Goal: Transaction & Acquisition: Purchase product/service

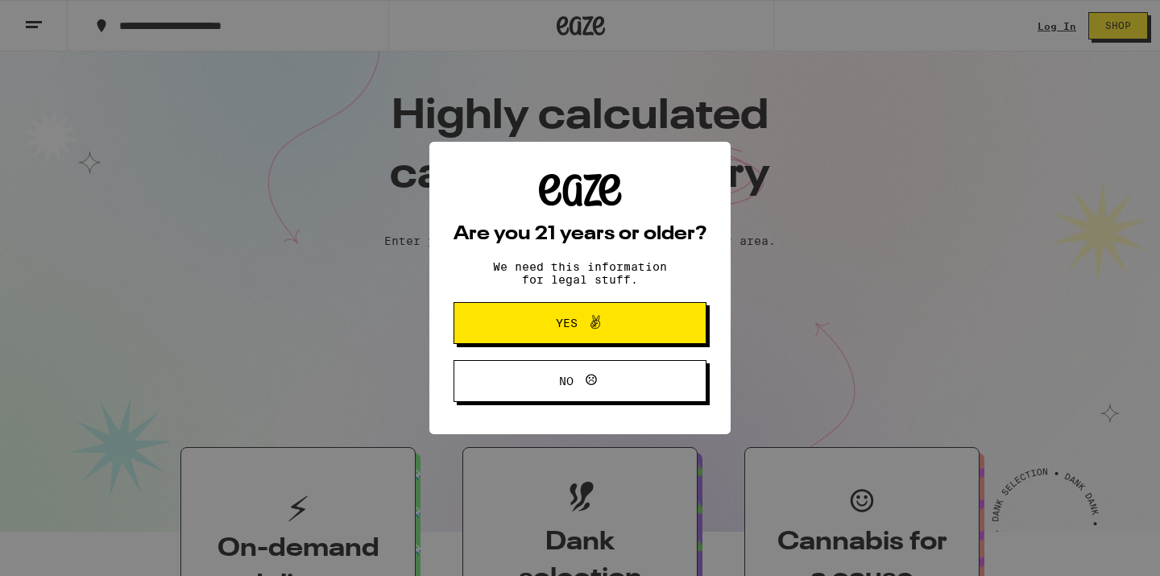
click at [607, 322] on span "Yes" at bounding box center [580, 323] width 122 height 21
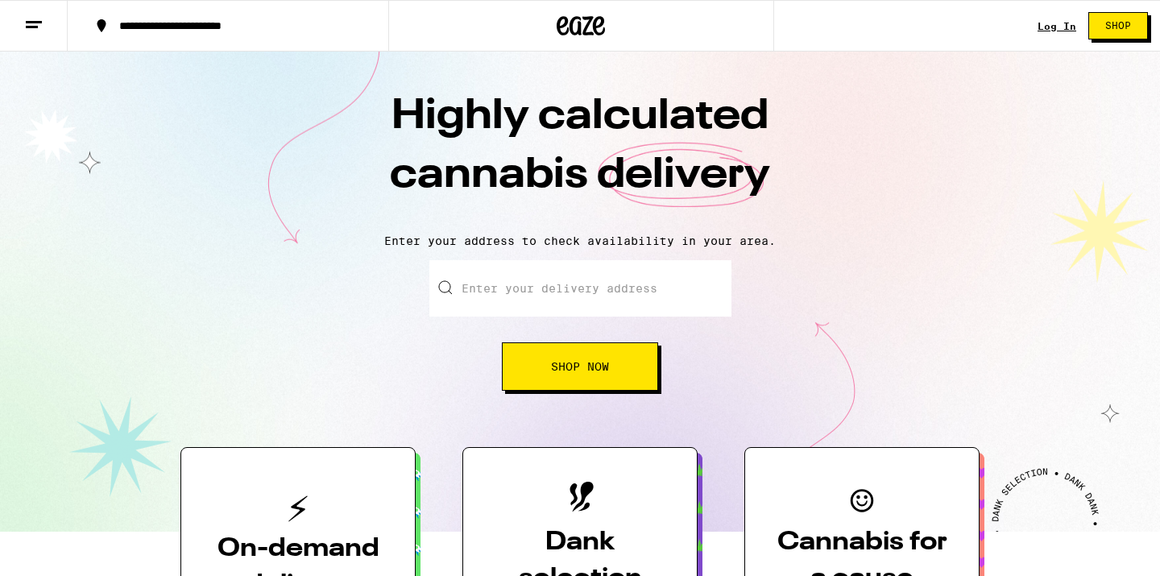
click at [1055, 23] on link "Log In" at bounding box center [1057, 26] width 39 height 10
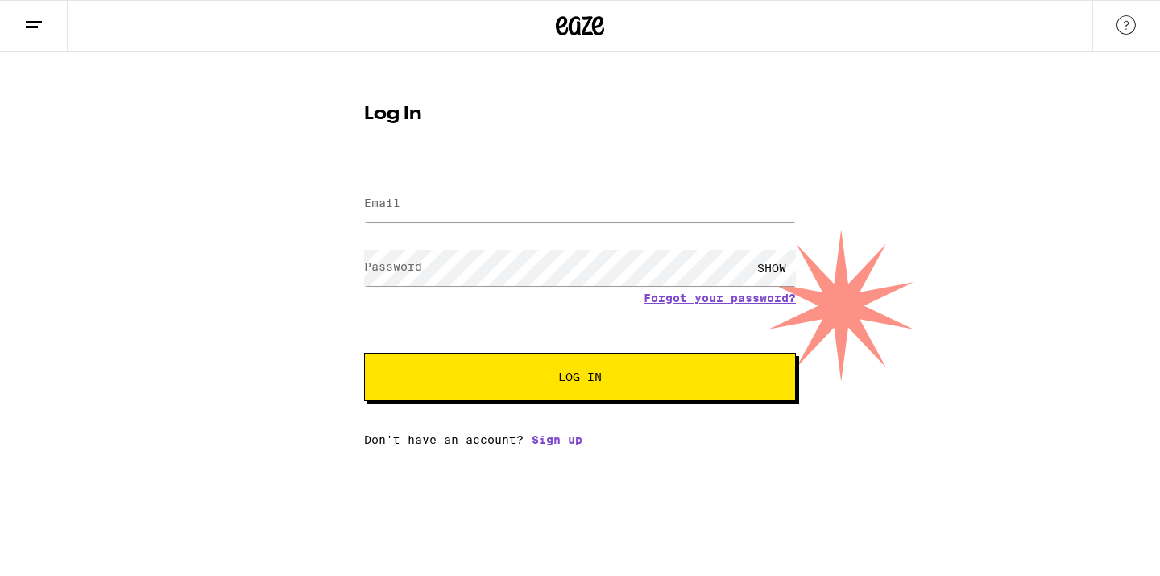
click at [0, 446] on nordpass-portal at bounding box center [0, 446] width 0 height 0
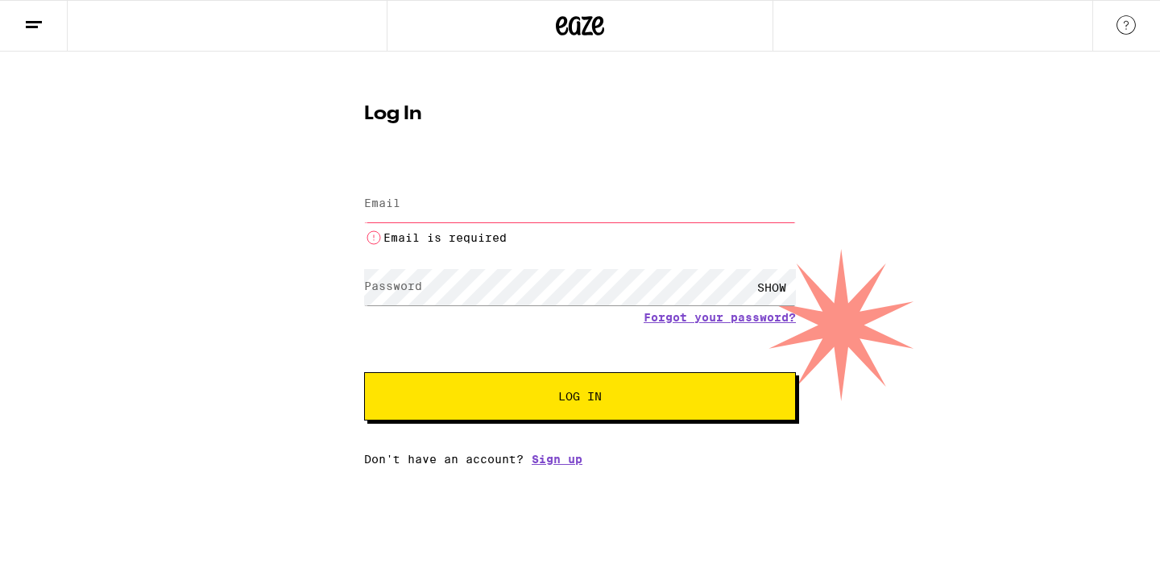
type input "[PERSON_NAME][EMAIL_ADDRESS][PERSON_NAME][DOMAIN_NAME]"
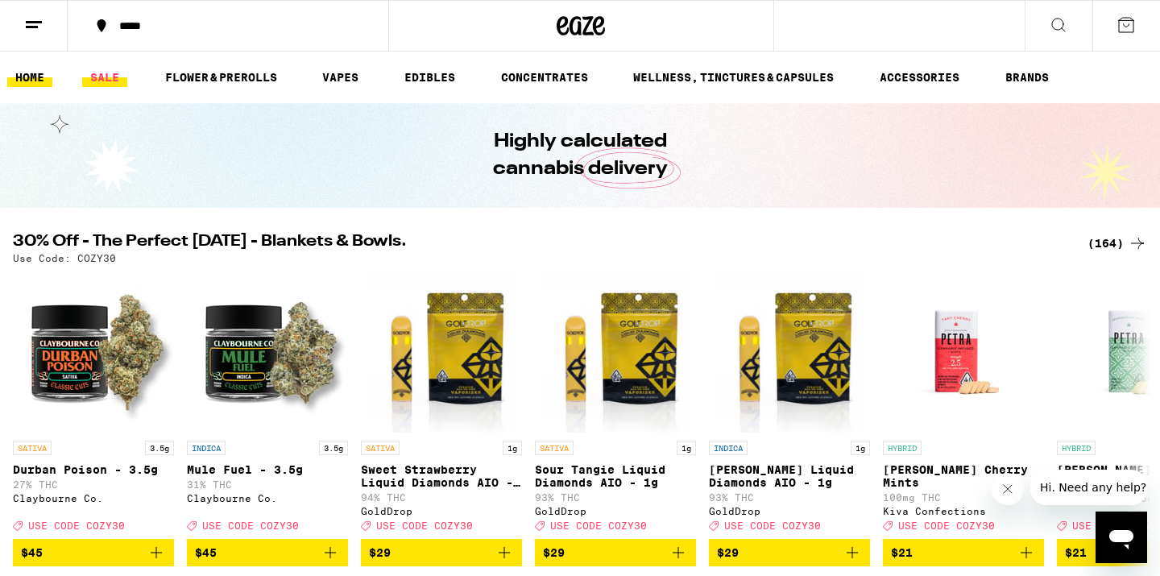
click at [114, 87] on link "SALE" at bounding box center [104, 77] width 45 height 19
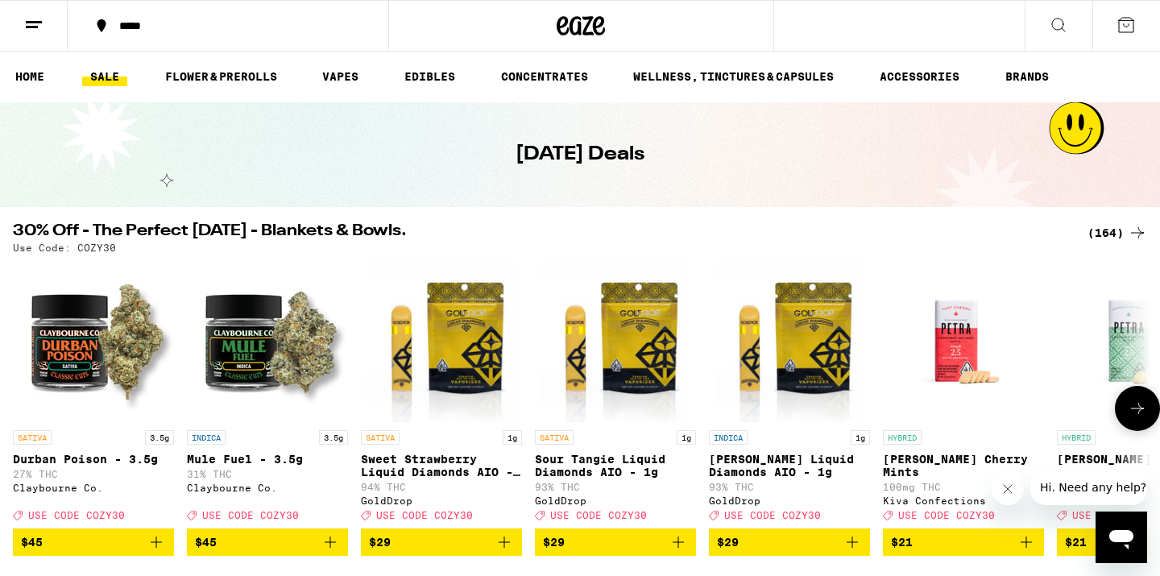
click at [54, 552] on span "$45" at bounding box center [93, 541] width 145 height 19
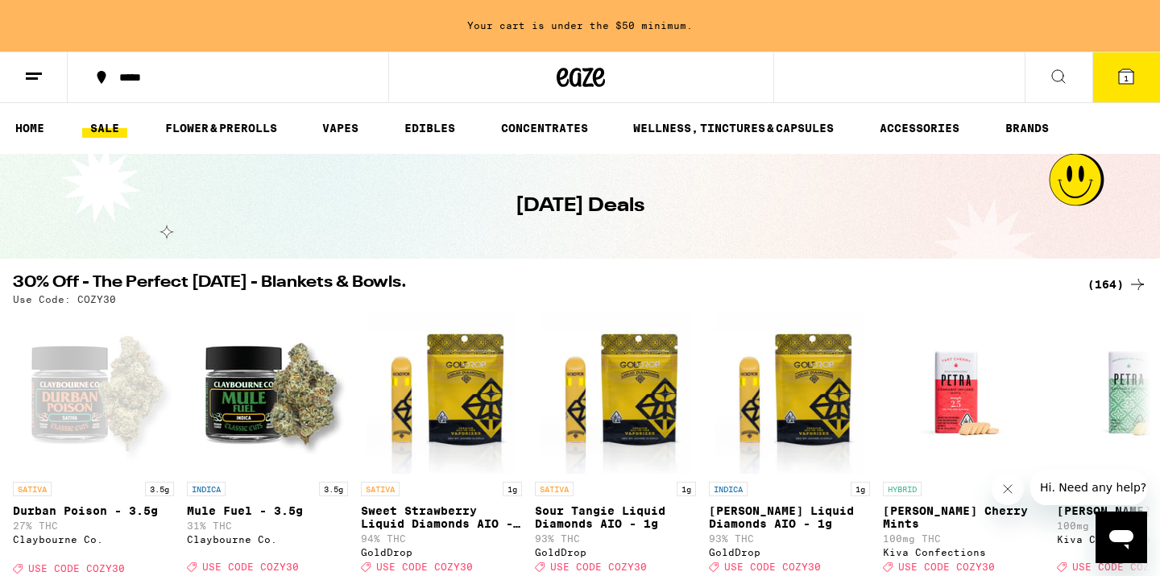
click at [1046, 74] on button at bounding box center [1059, 77] width 68 height 51
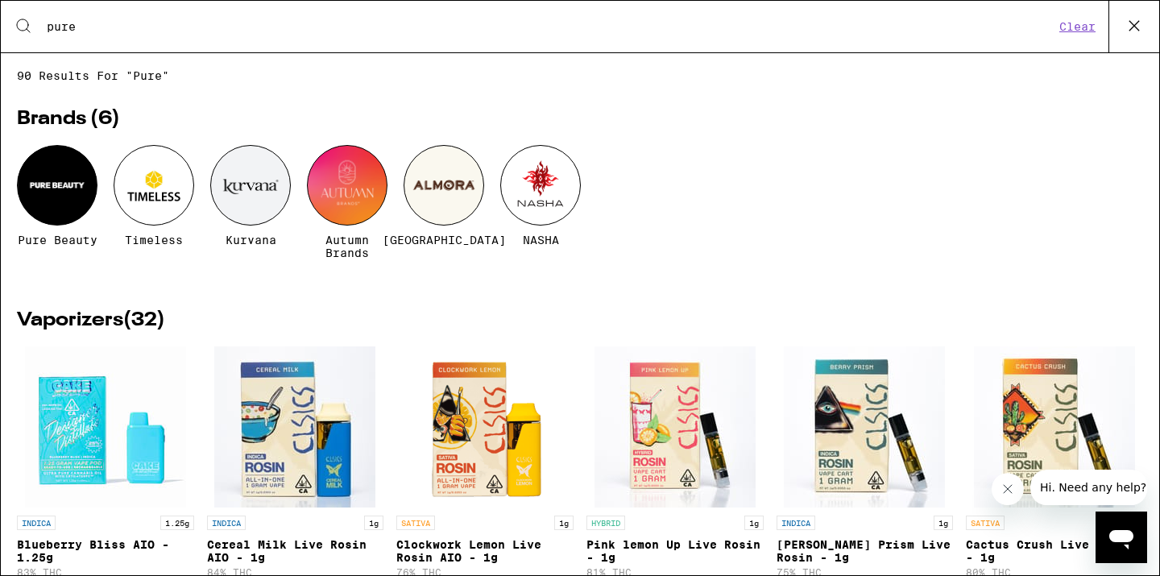
type input "pure"
click at [59, 197] on div at bounding box center [57, 185] width 81 height 81
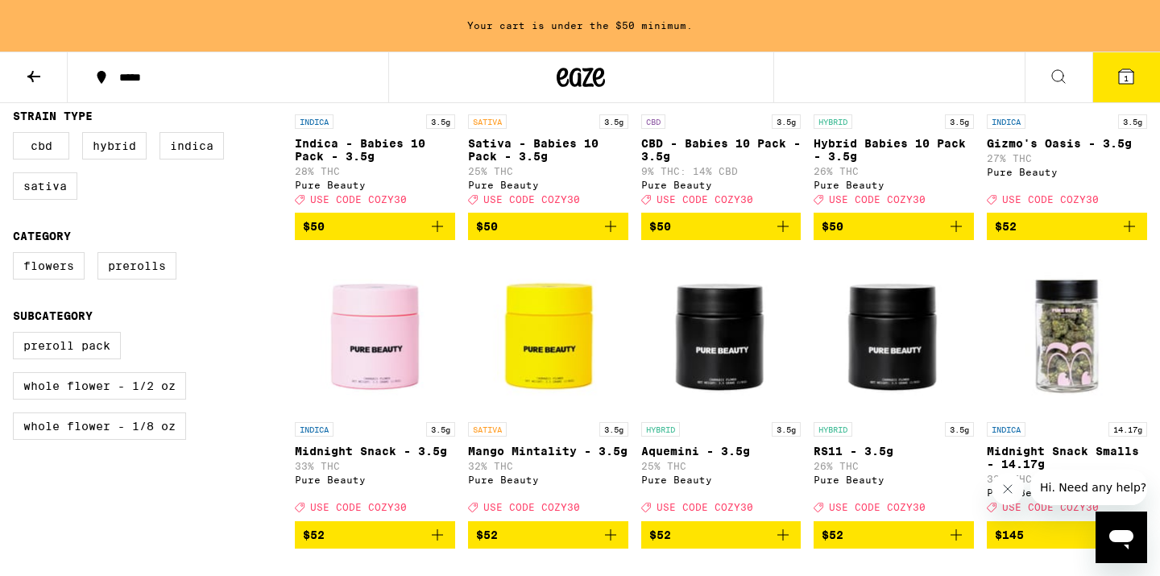
scroll to position [610, 0]
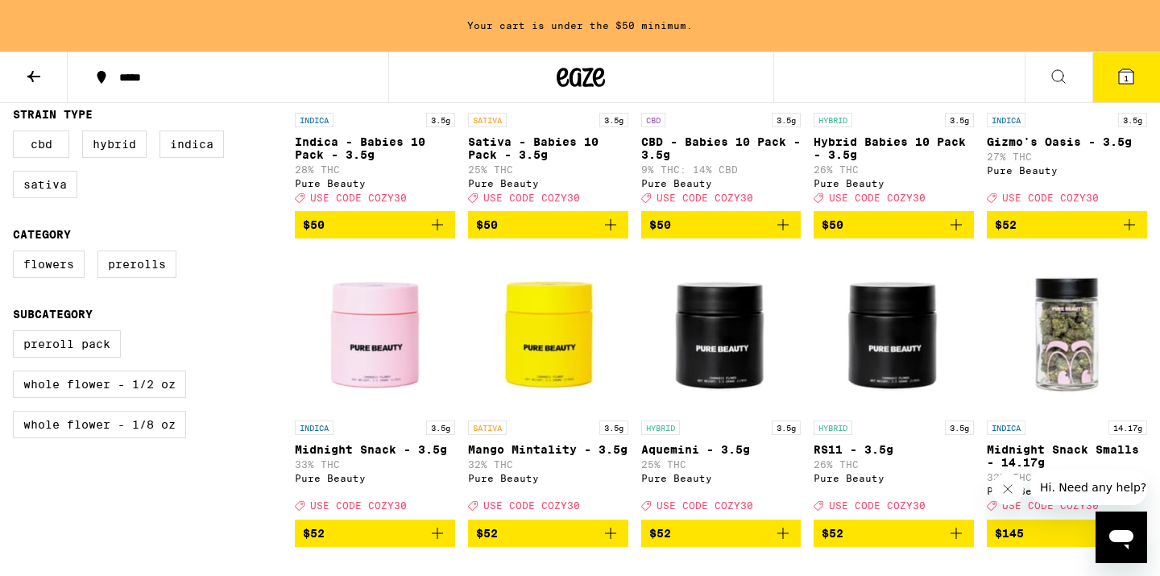
click at [610, 543] on icon "Add to bag" at bounding box center [610, 533] width 19 height 19
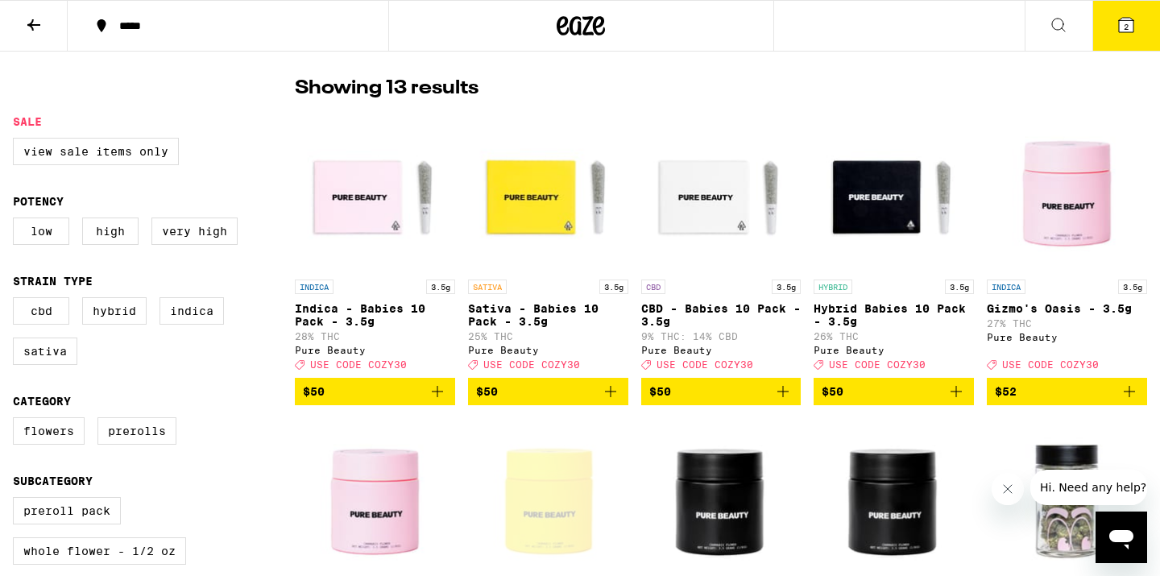
scroll to position [390, 0]
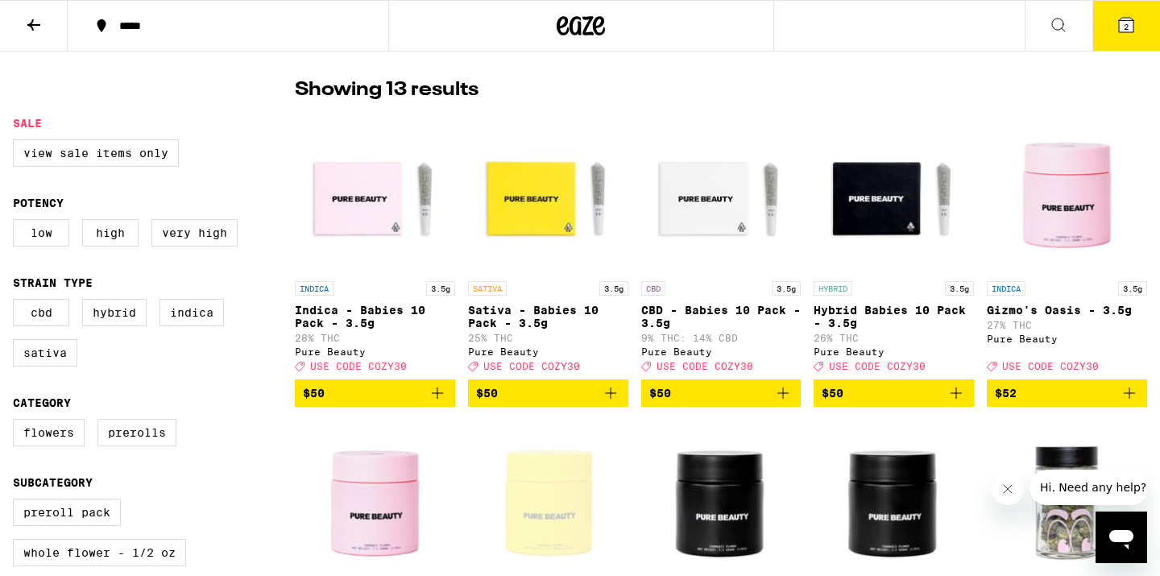
click at [786, 402] on icon "Add to bag" at bounding box center [782, 392] width 19 height 19
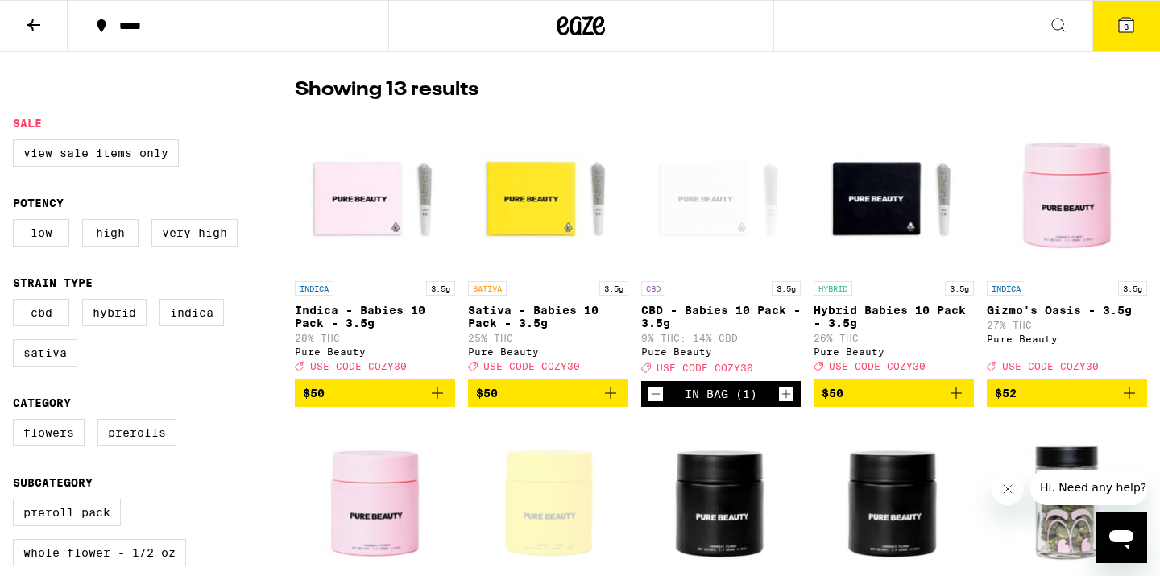
click at [1123, 23] on icon at bounding box center [1126, 25] width 14 height 14
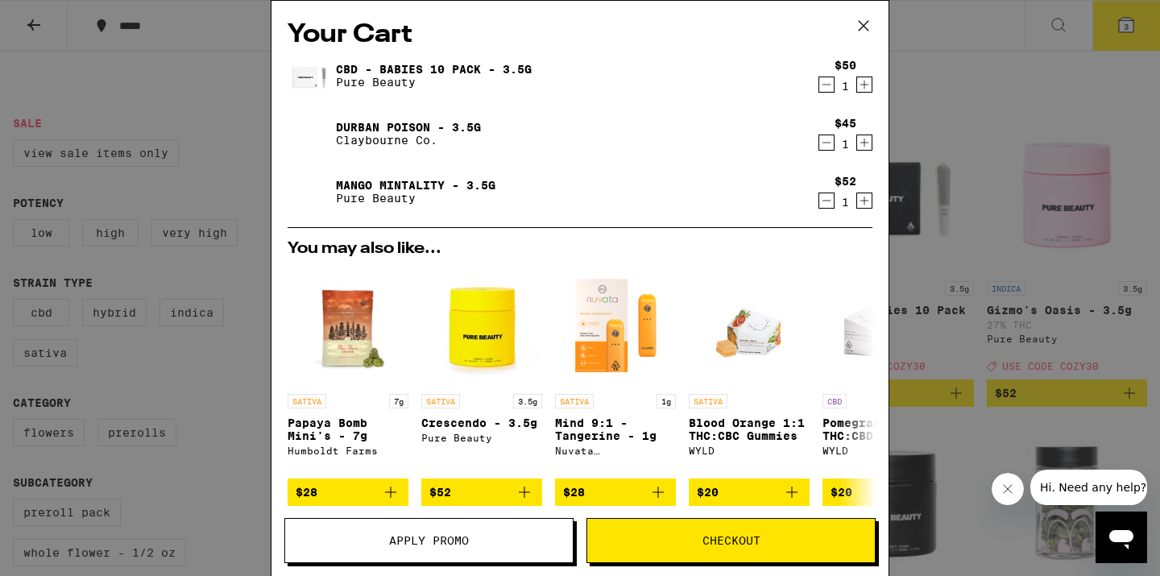
click at [824, 138] on icon "Decrement" at bounding box center [826, 142] width 14 height 19
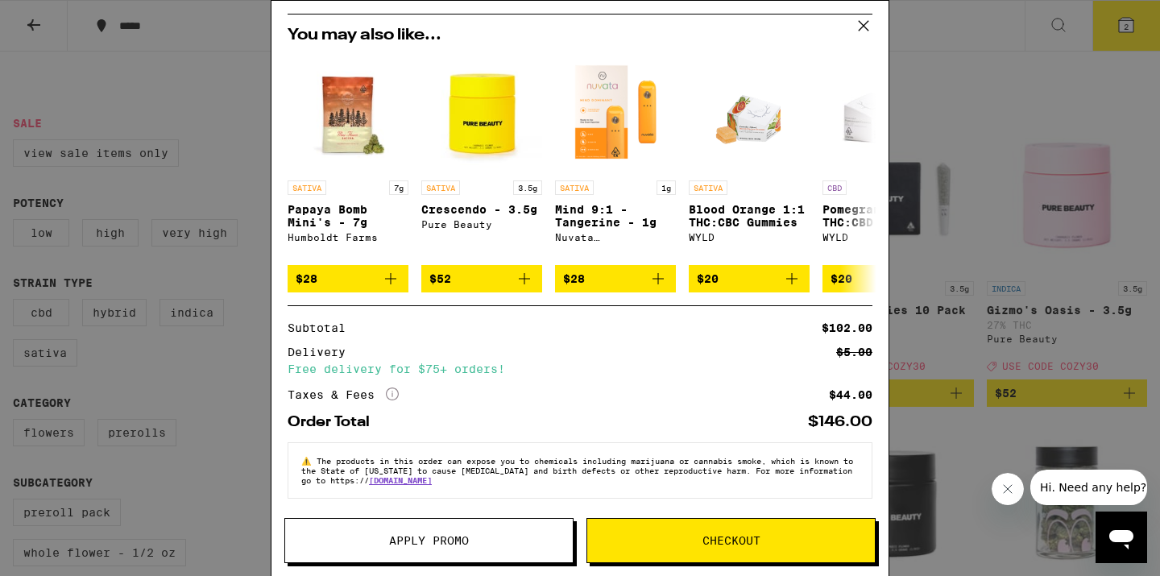
scroll to position [168, 0]
click at [460, 531] on button "Apply Promo" at bounding box center [428, 540] width 289 height 45
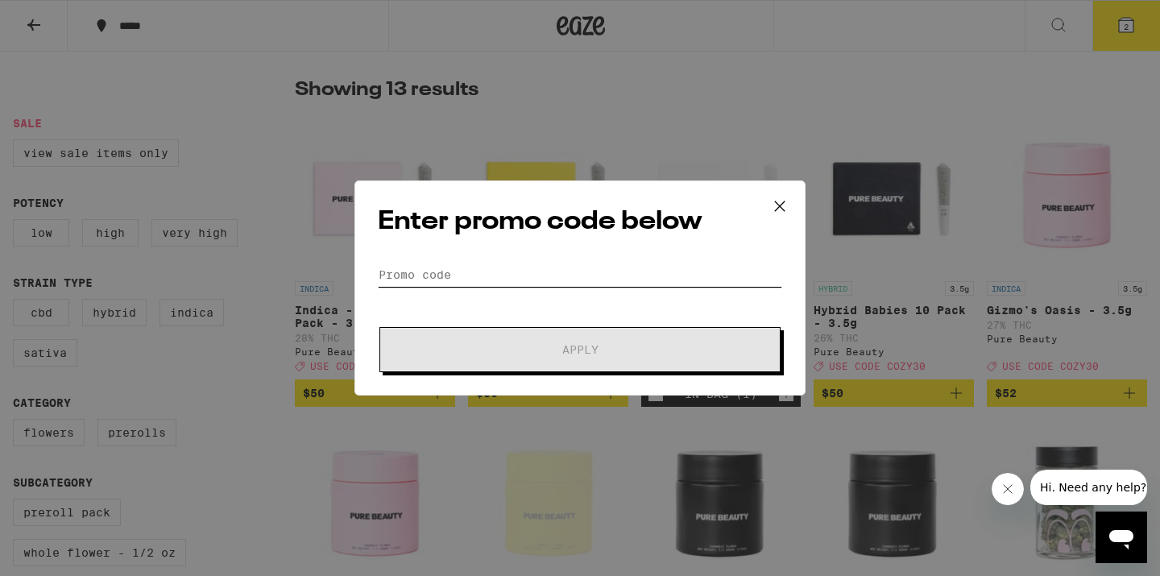
click at [454, 267] on input "Promo Code" at bounding box center [580, 275] width 404 height 24
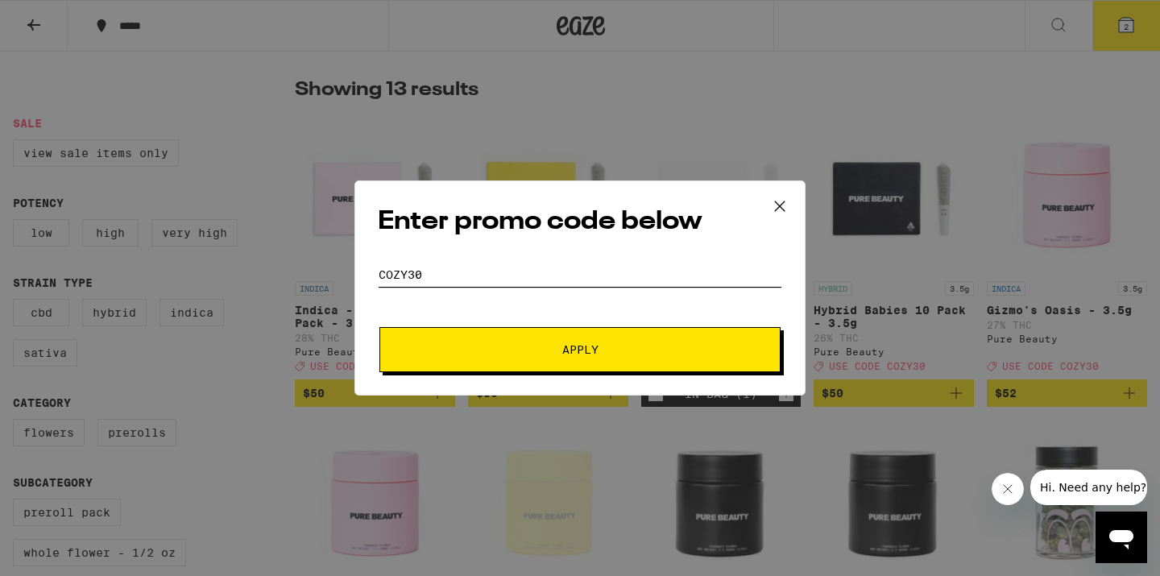
type input "COZY30"
click at [530, 353] on span "Apply" at bounding box center [580, 349] width 290 height 11
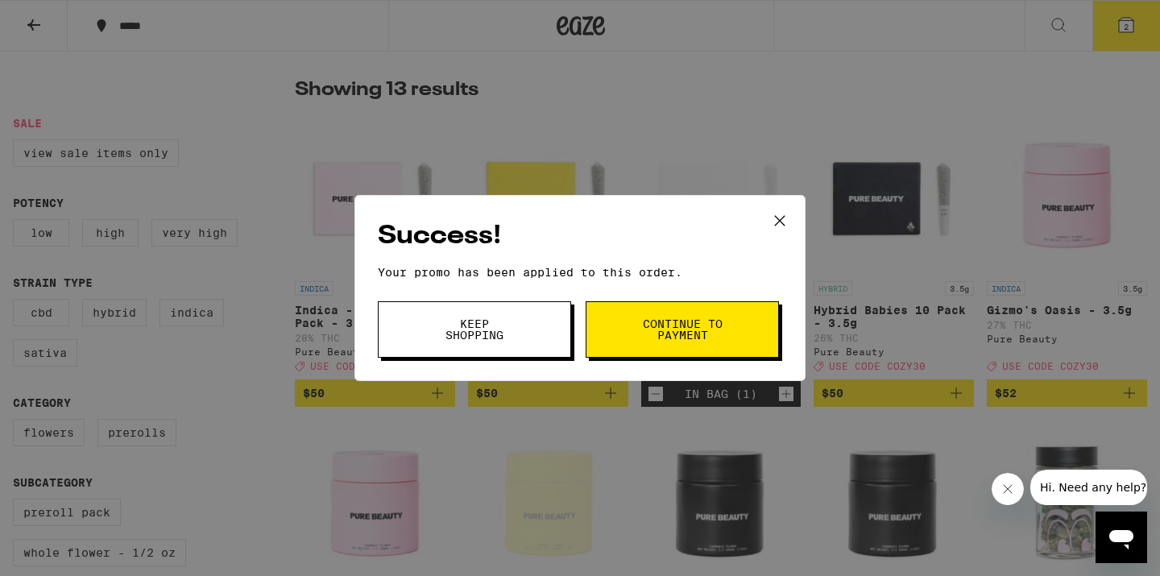
click at [698, 320] on span "Continue to payment" at bounding box center [682, 329] width 82 height 23
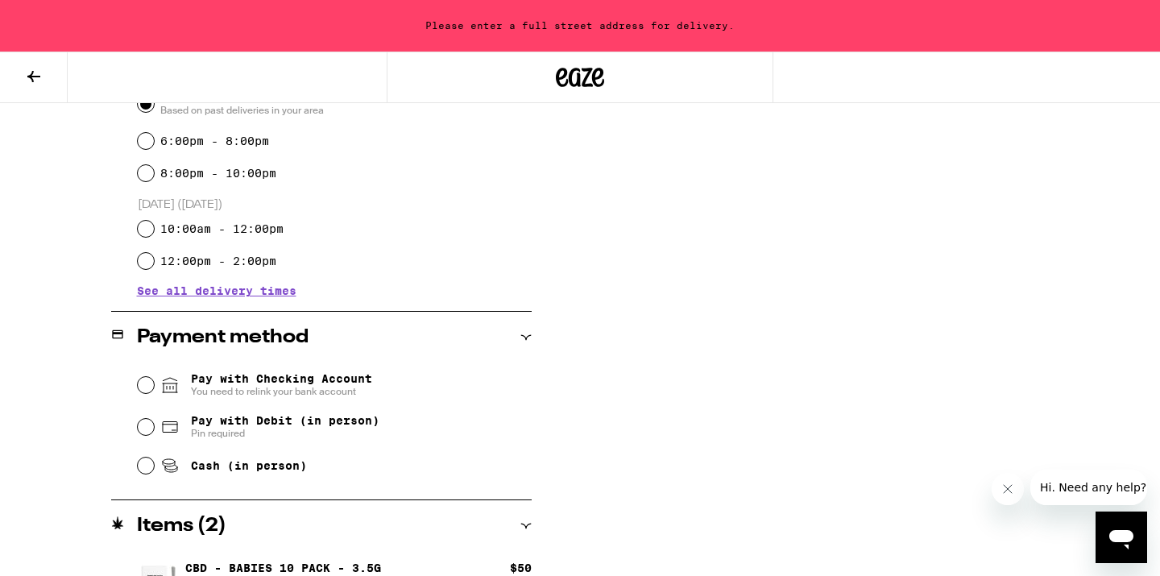
scroll to position [487, 0]
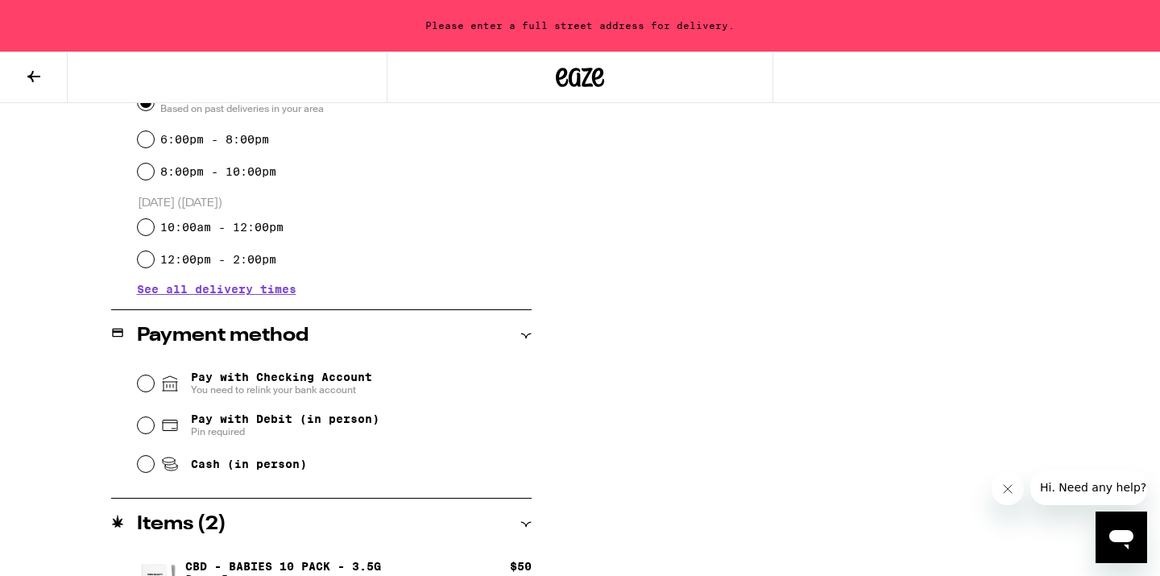
click at [147, 467] on input "Cash (in person)" at bounding box center [146, 464] width 16 height 16
radio input "true"
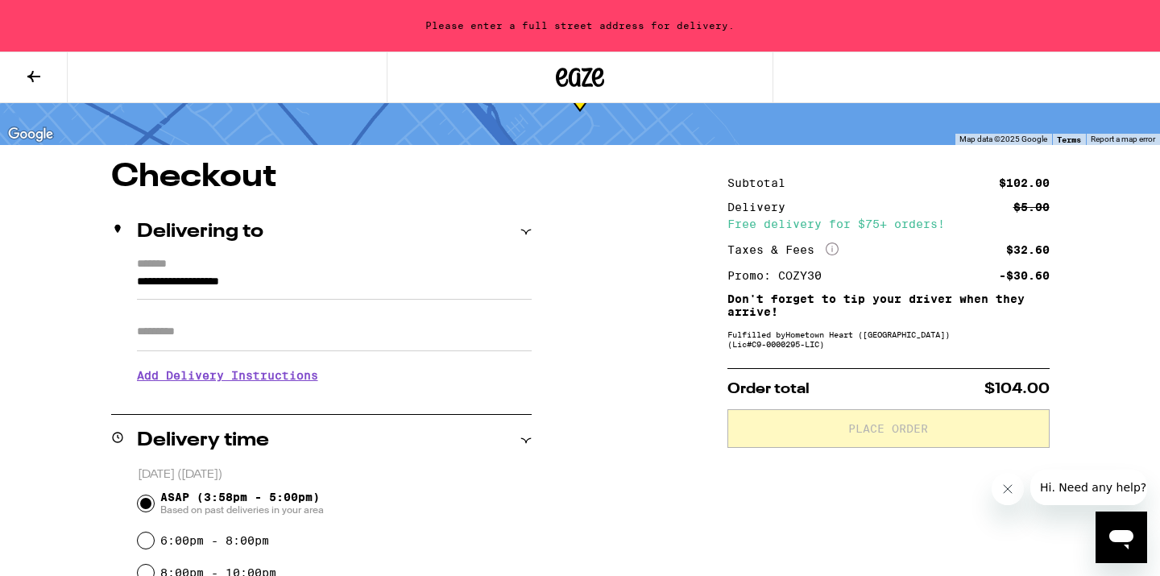
scroll to position [26, 0]
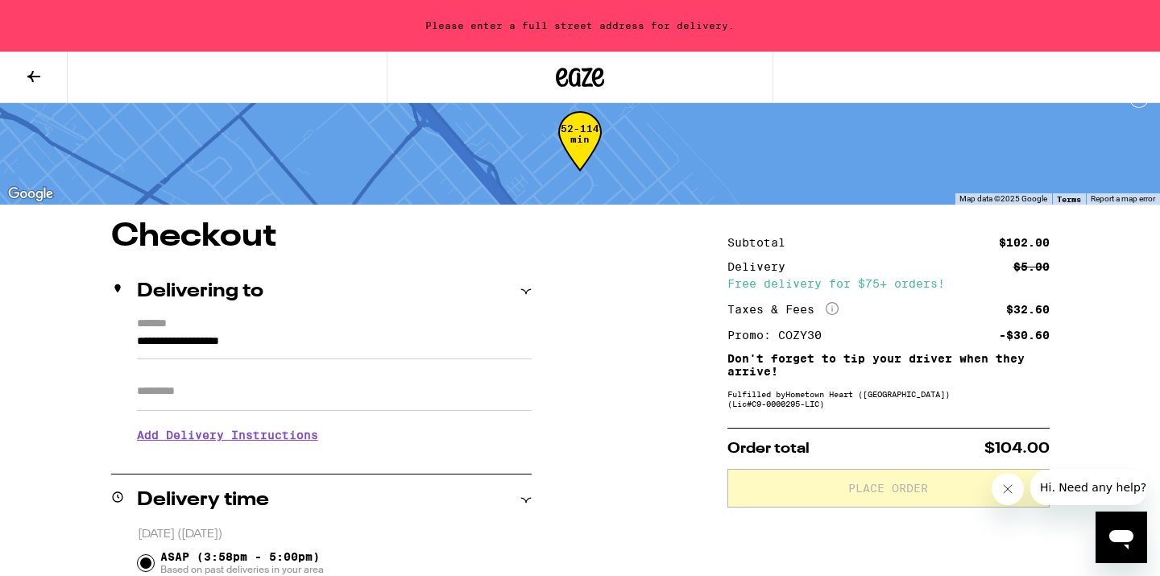
drag, startPoint x: 292, startPoint y: 340, endPoint x: -1, endPoint y: 340, distance: 292.4
click at [0, 340] on html "**********" at bounding box center [580, 550] width 1160 height 1153
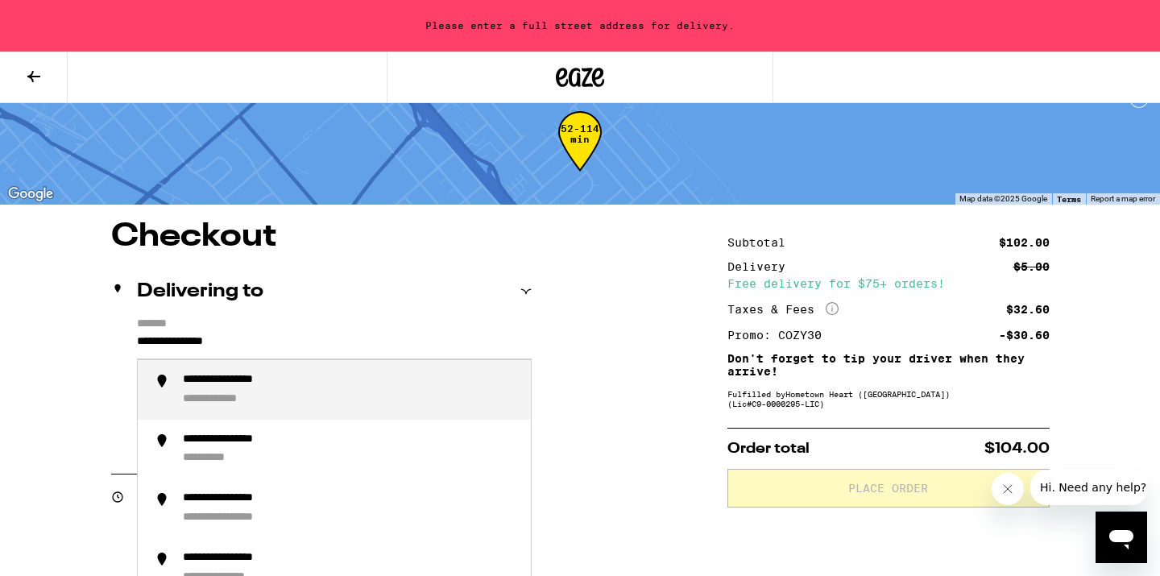
click at [225, 381] on div "**********" at bounding box center [245, 380] width 124 height 14
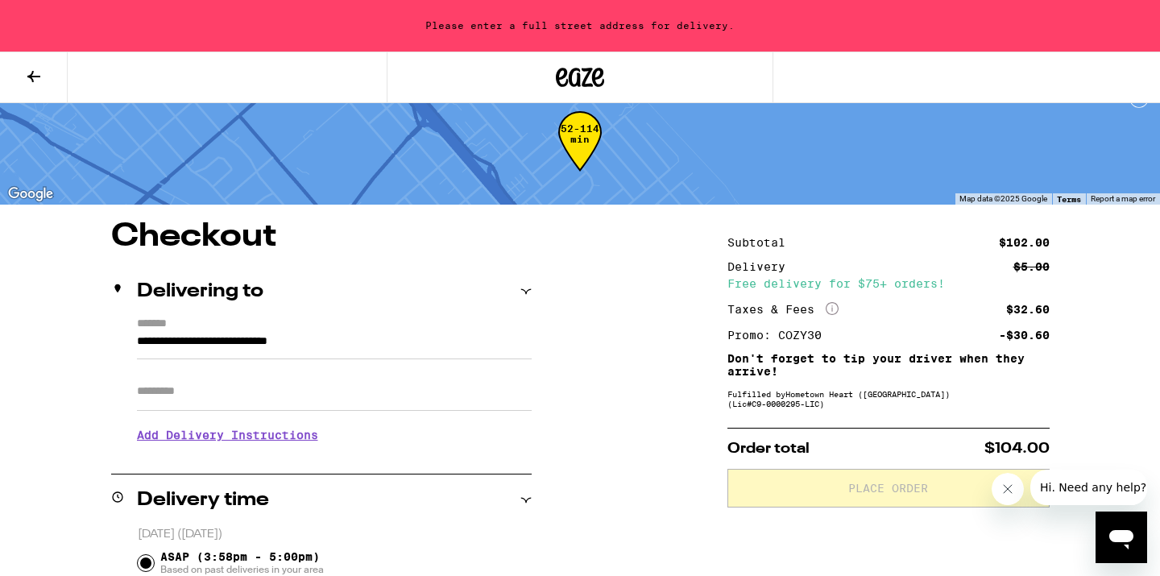
type input "**********"
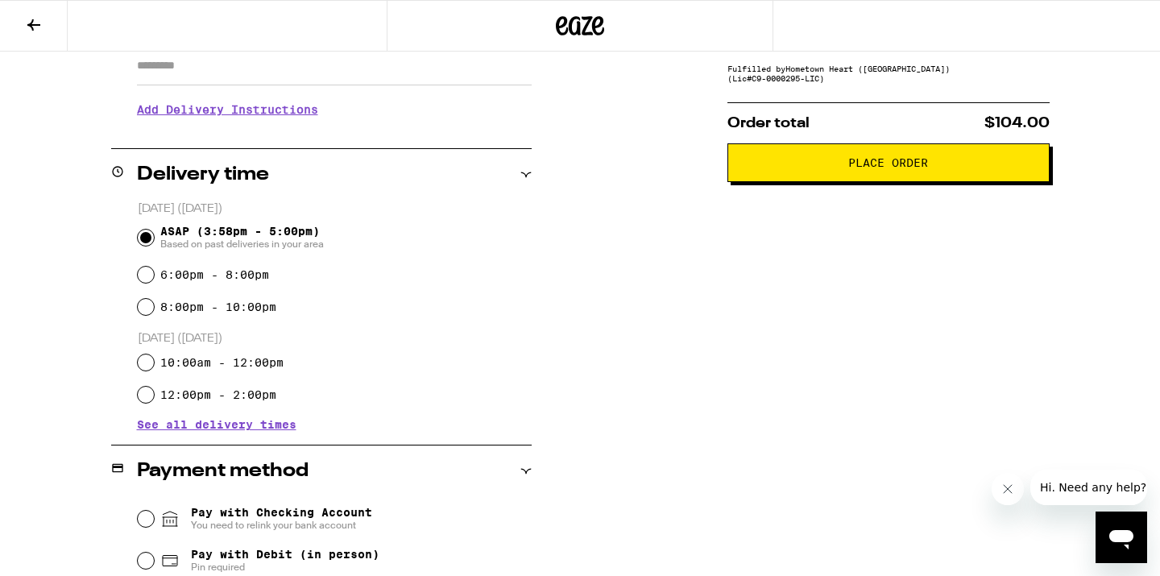
scroll to position [281, 0]
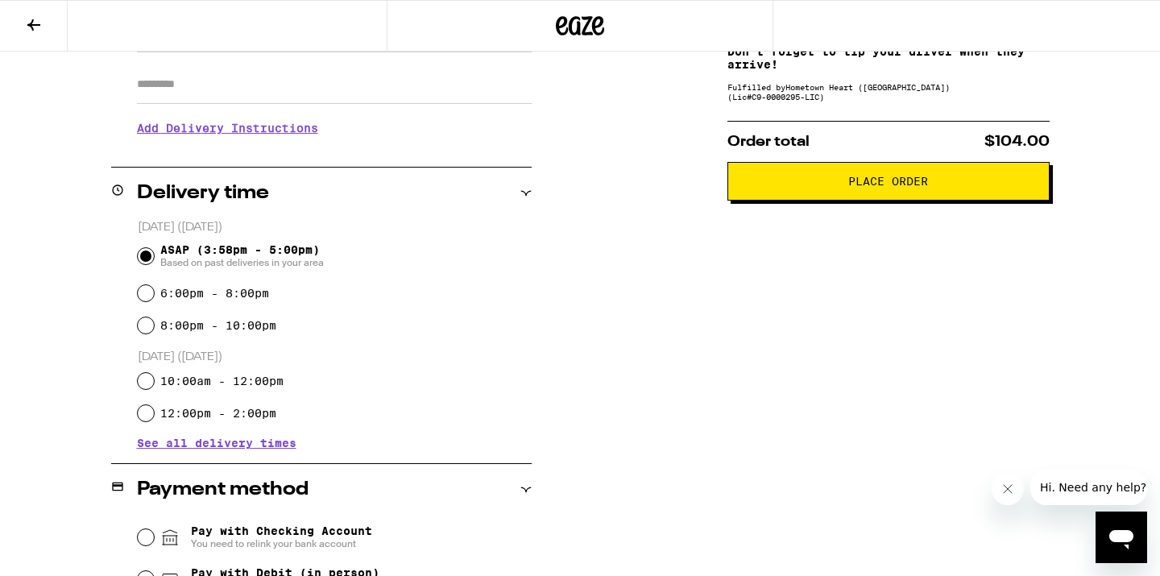
click at [300, 130] on h3 "Add Delivery Instructions" at bounding box center [334, 128] width 395 height 37
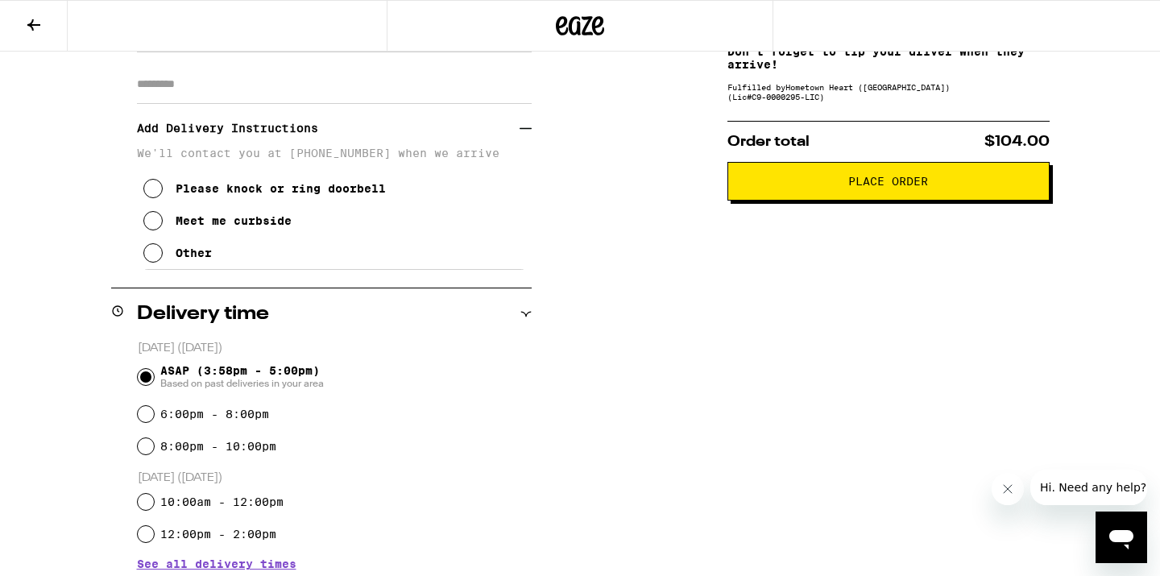
click at [157, 226] on icon at bounding box center [152, 220] width 19 height 19
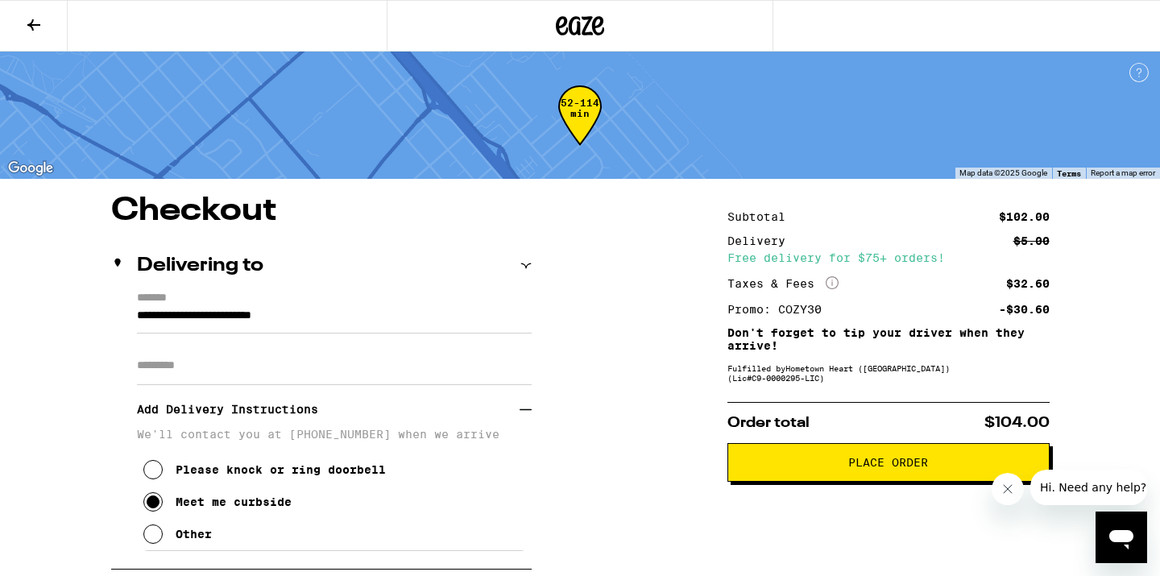
scroll to position [0, 0]
click at [155, 535] on icon at bounding box center [152, 533] width 19 height 19
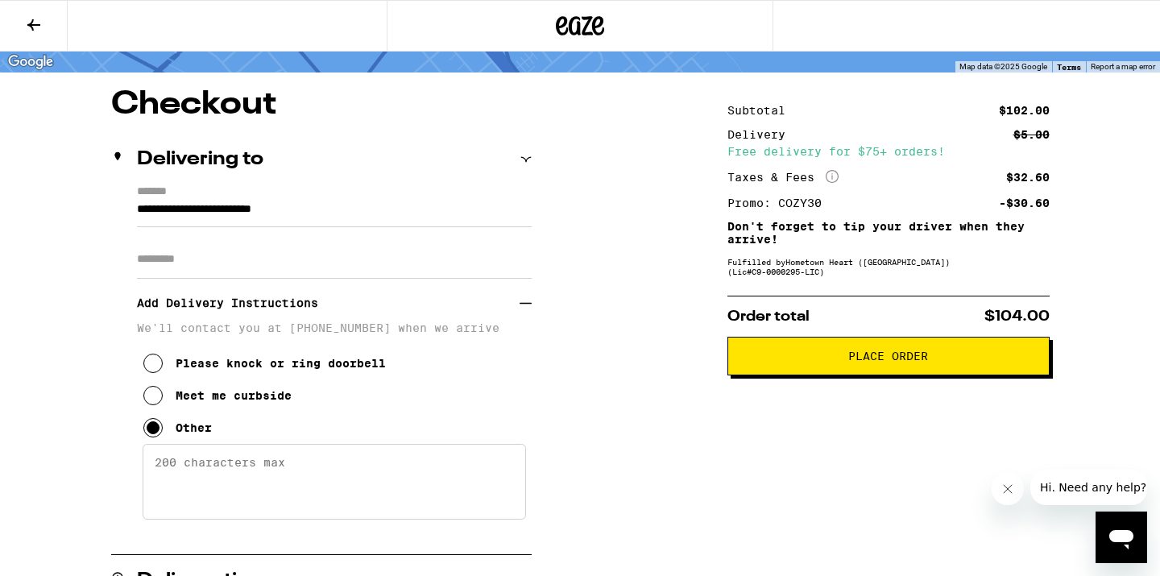
scroll to position [118, 0]
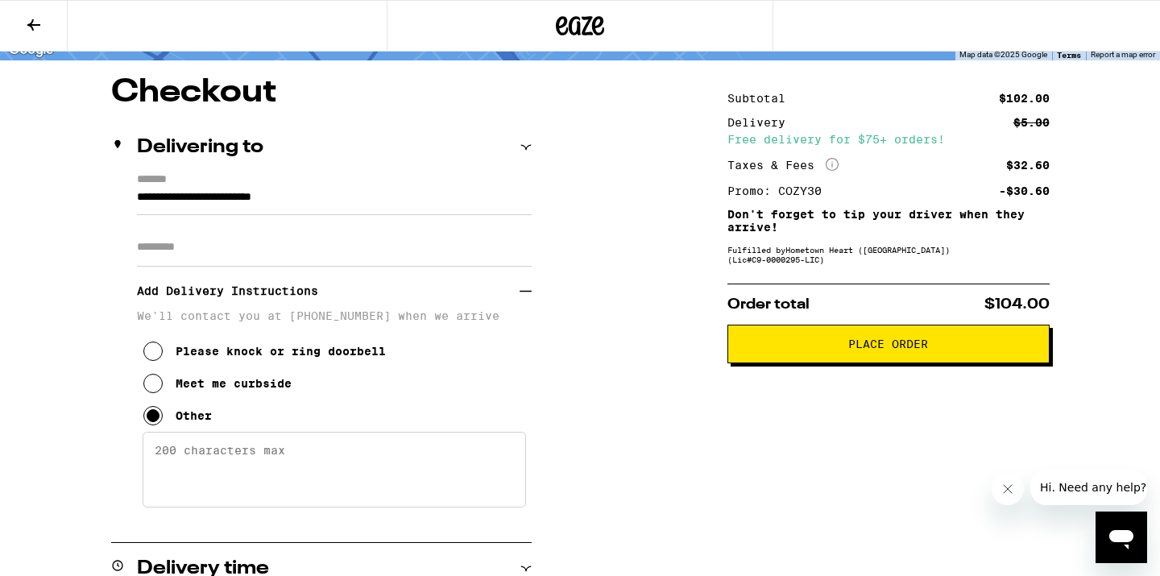
click at [196, 470] on textarea "Enter any other delivery instructions you want driver to know" at bounding box center [334, 470] width 383 height 76
type textarea "Text me when you arrive please and I will come outside. Thank you!"
click at [853, 350] on span "Place Order" at bounding box center [888, 343] width 80 height 11
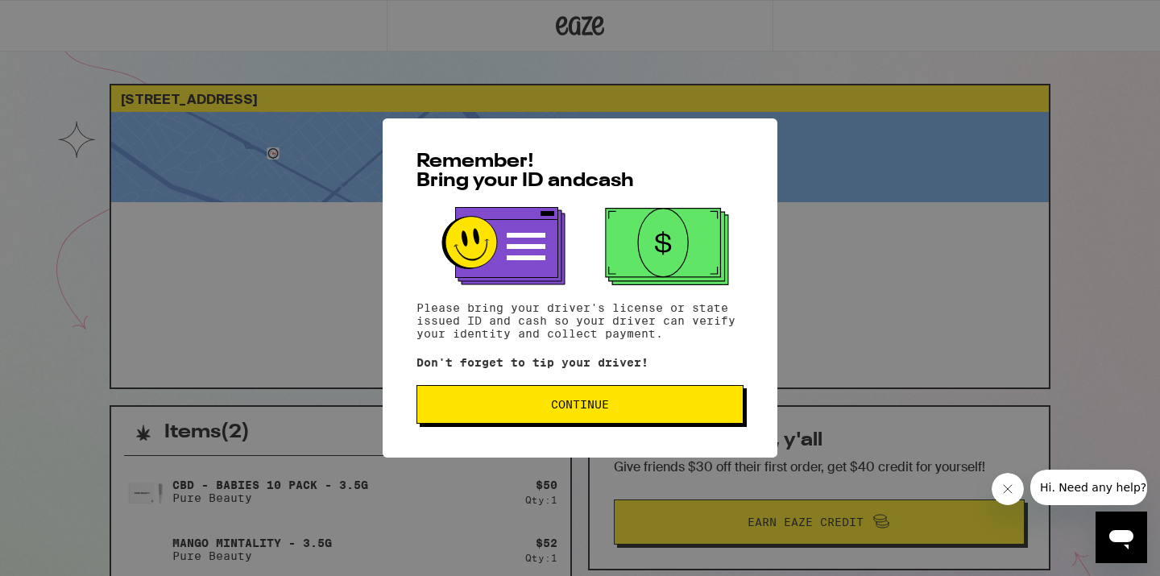
click at [671, 395] on button "Continue" at bounding box center [579, 404] width 327 height 39
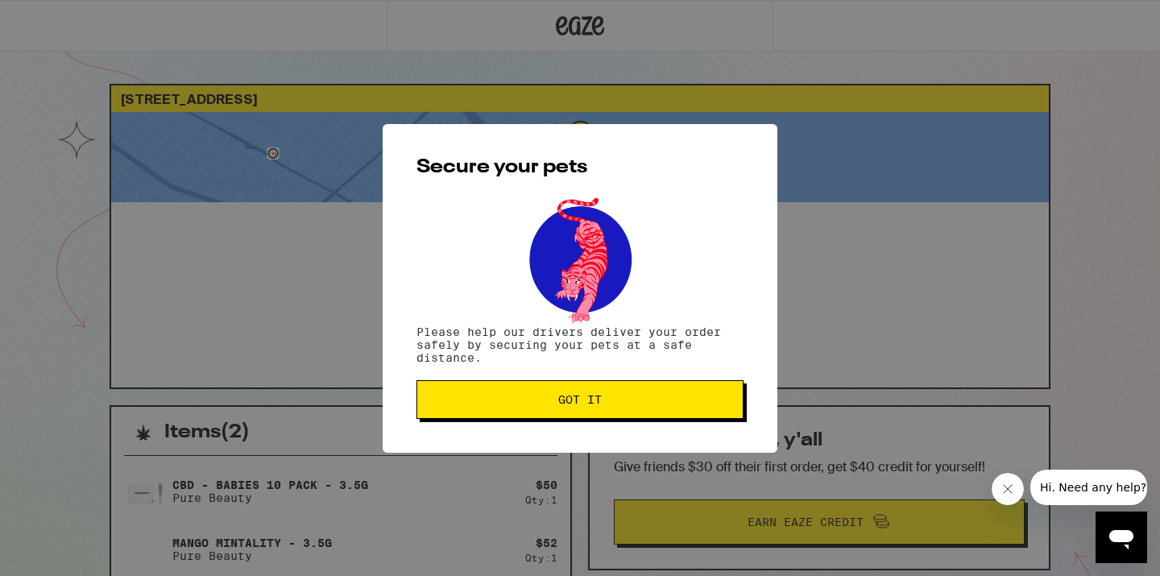
click at [671, 395] on button "Got it" at bounding box center [579, 399] width 327 height 39
